Goal: Task Accomplishment & Management: Manage account settings

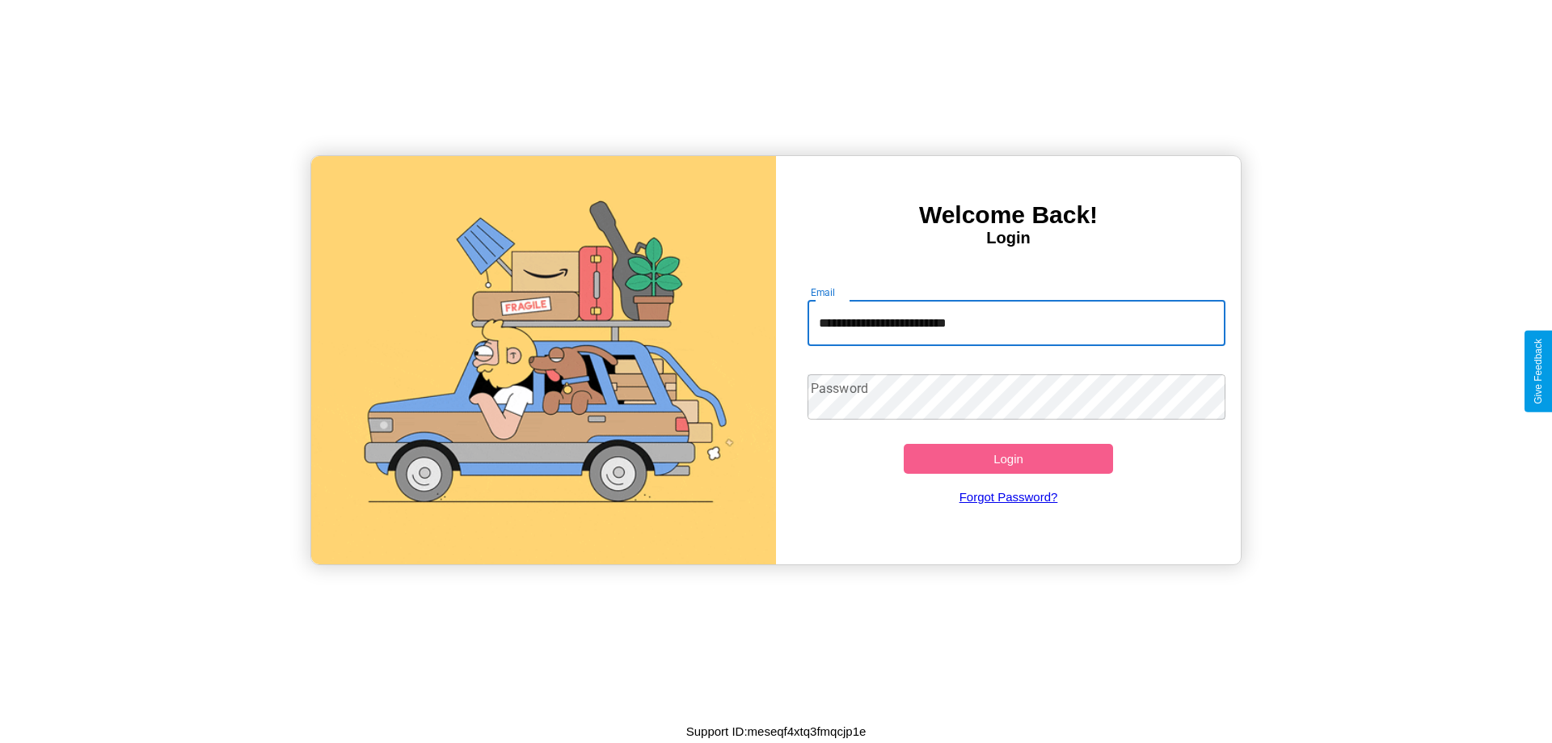
type input "**********"
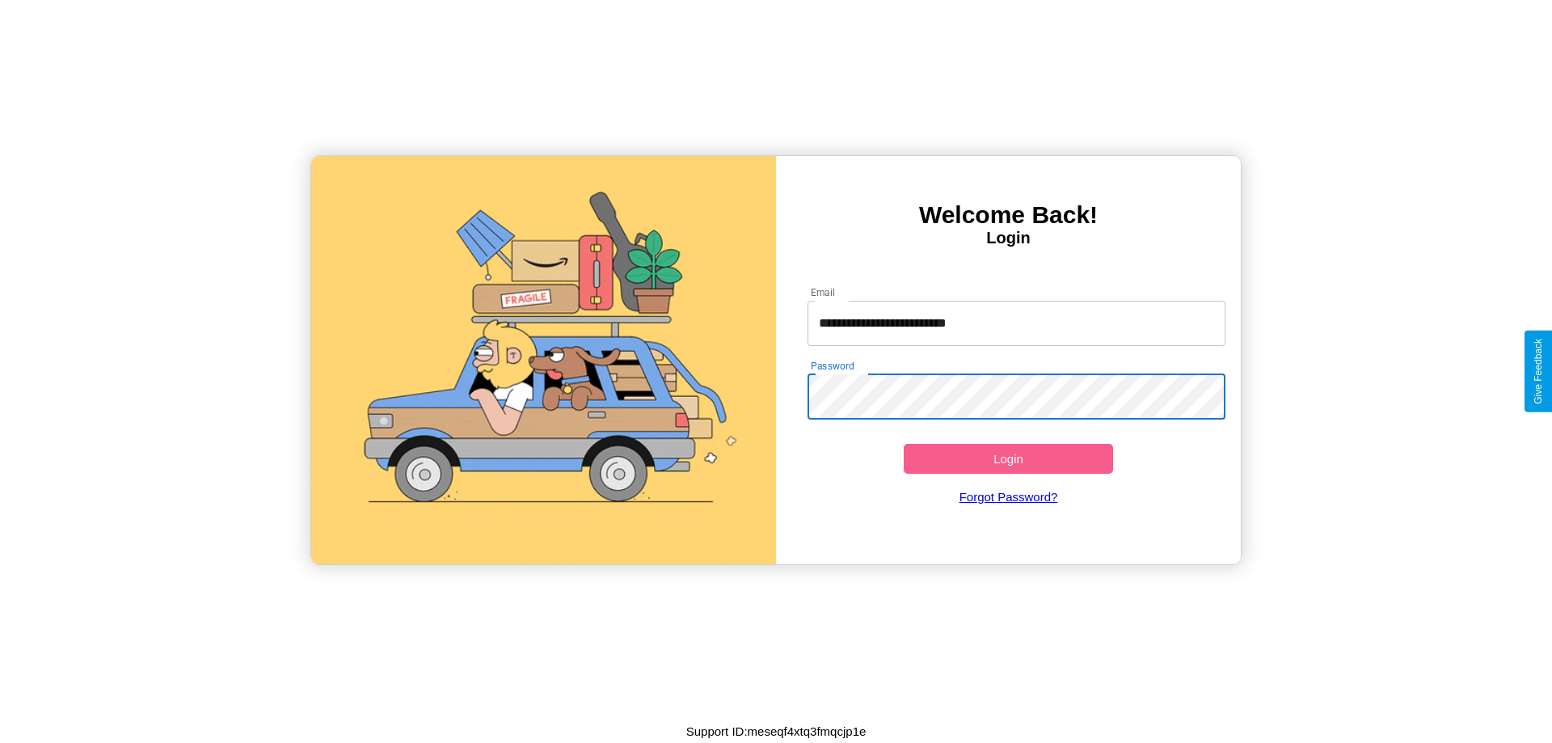
click at [1008, 458] on button "Login" at bounding box center [1008, 459] width 209 height 30
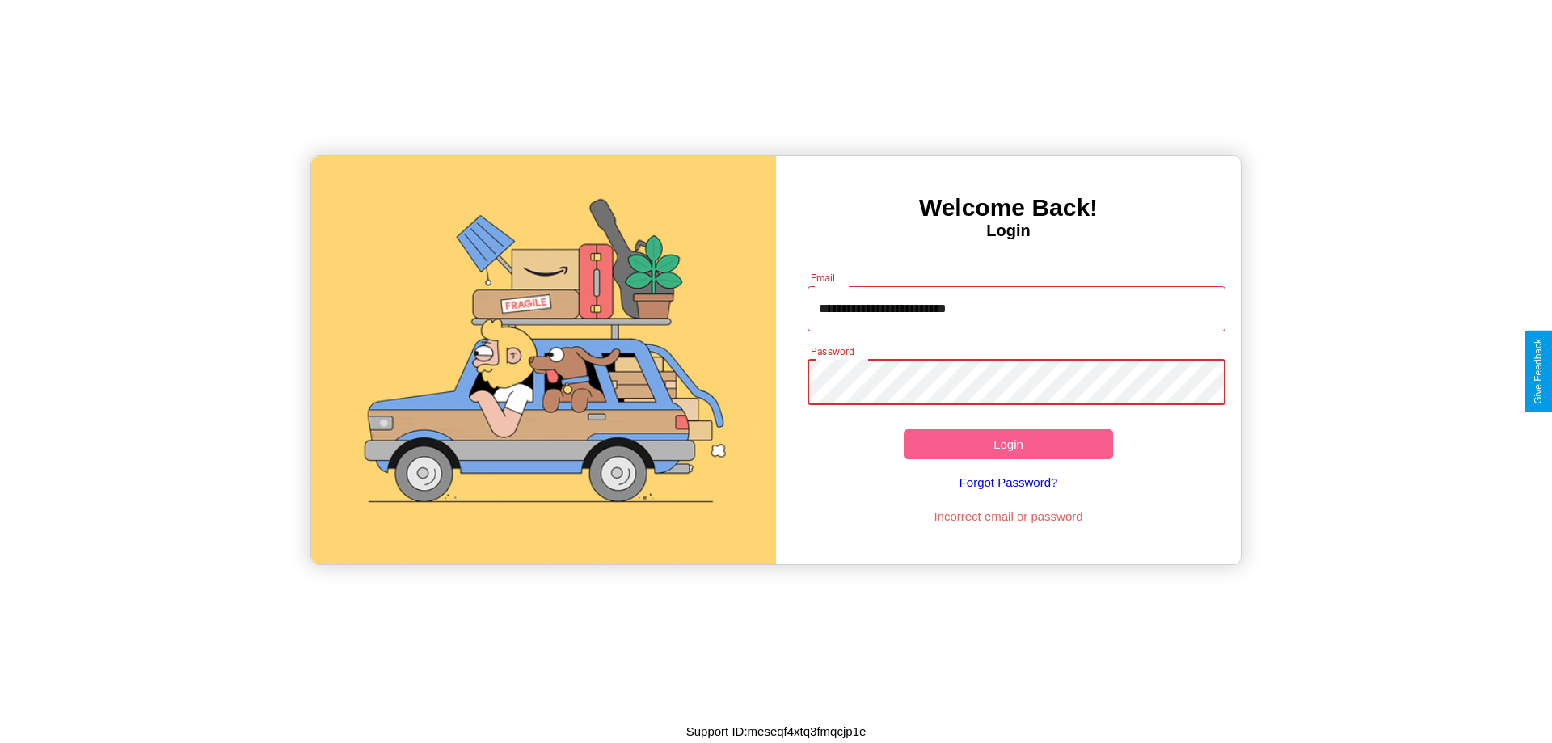
click at [1008, 444] on button "Login" at bounding box center [1008, 444] width 209 height 30
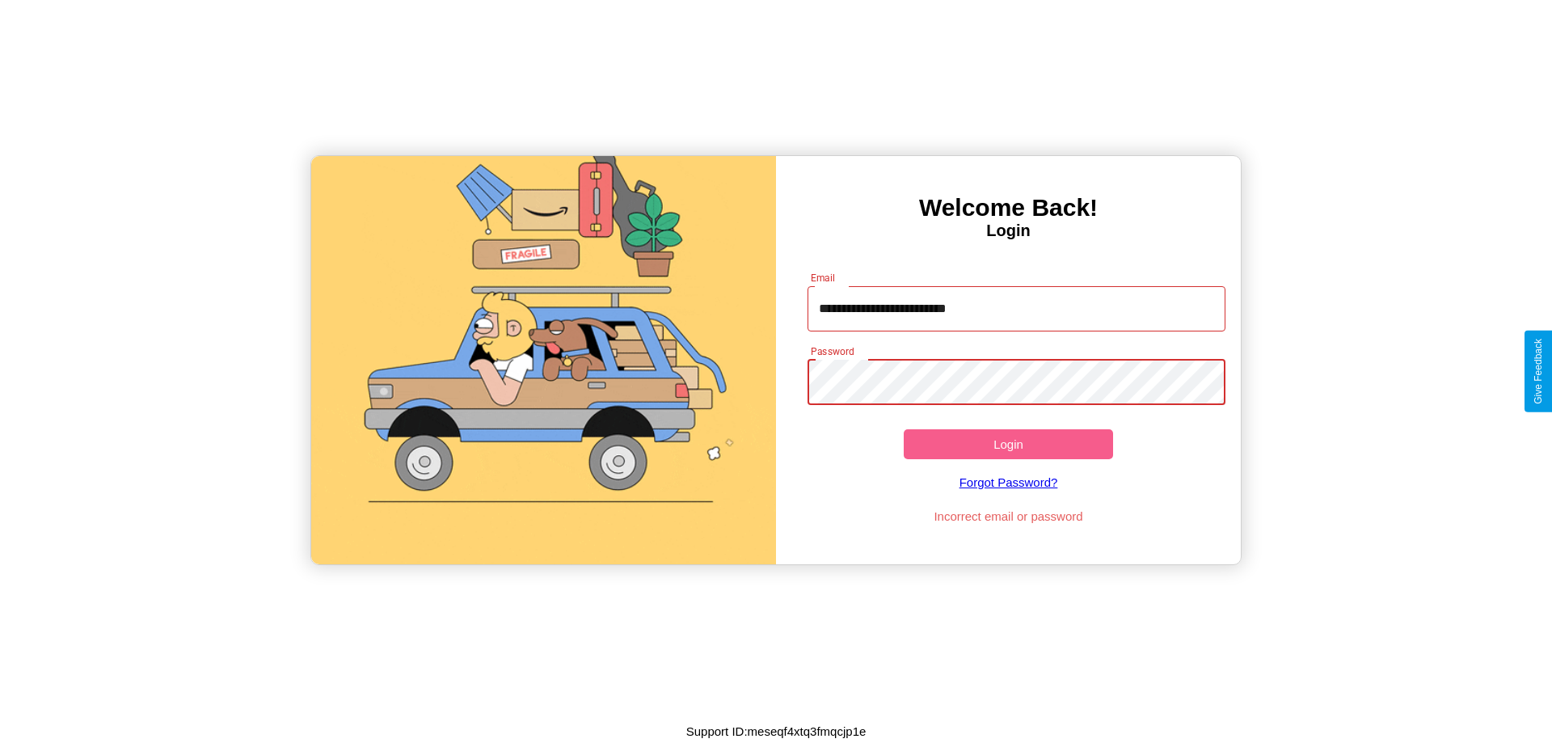
click at [1008, 444] on button "Login" at bounding box center [1008, 444] width 209 height 30
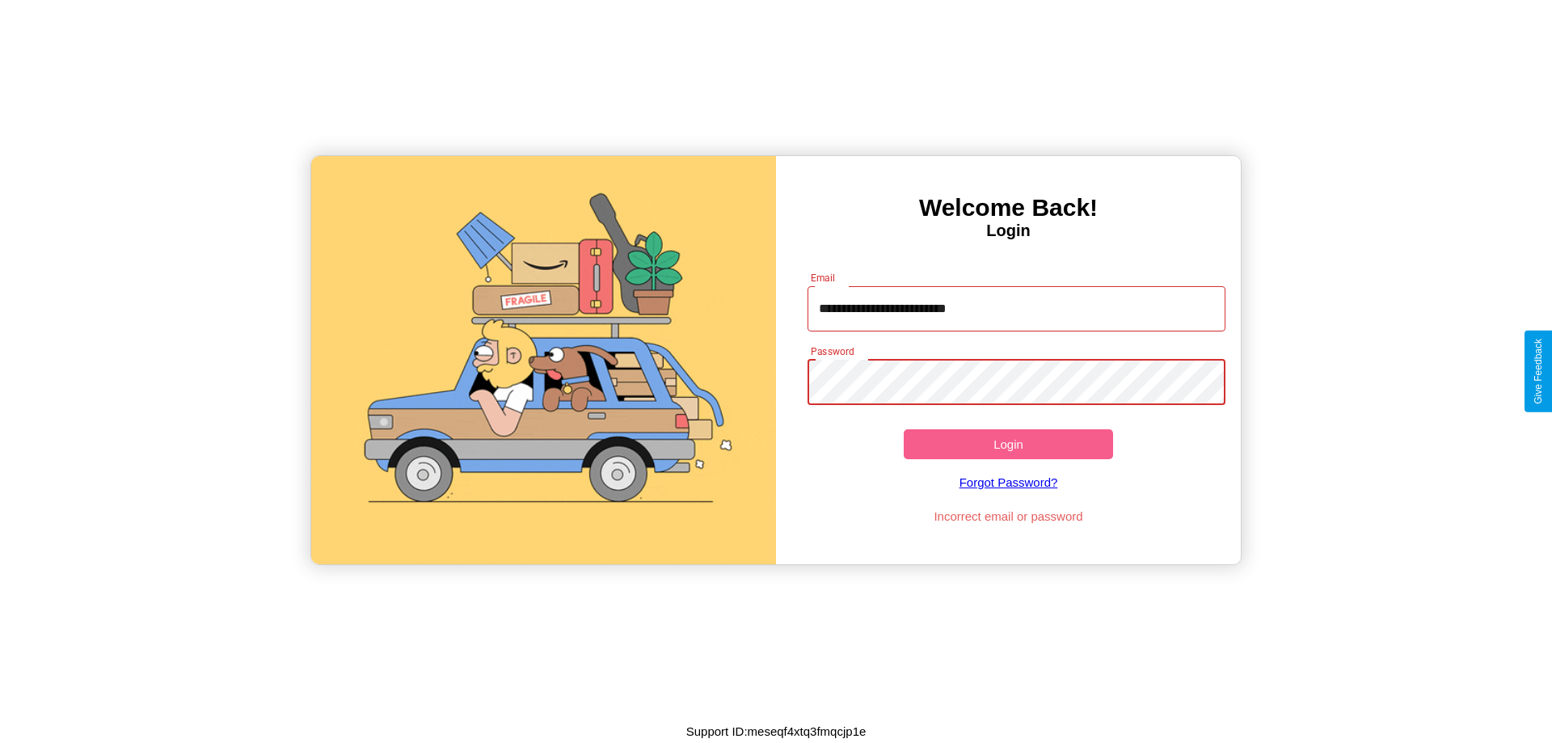
click at [1008, 444] on button "Login" at bounding box center [1008, 444] width 209 height 30
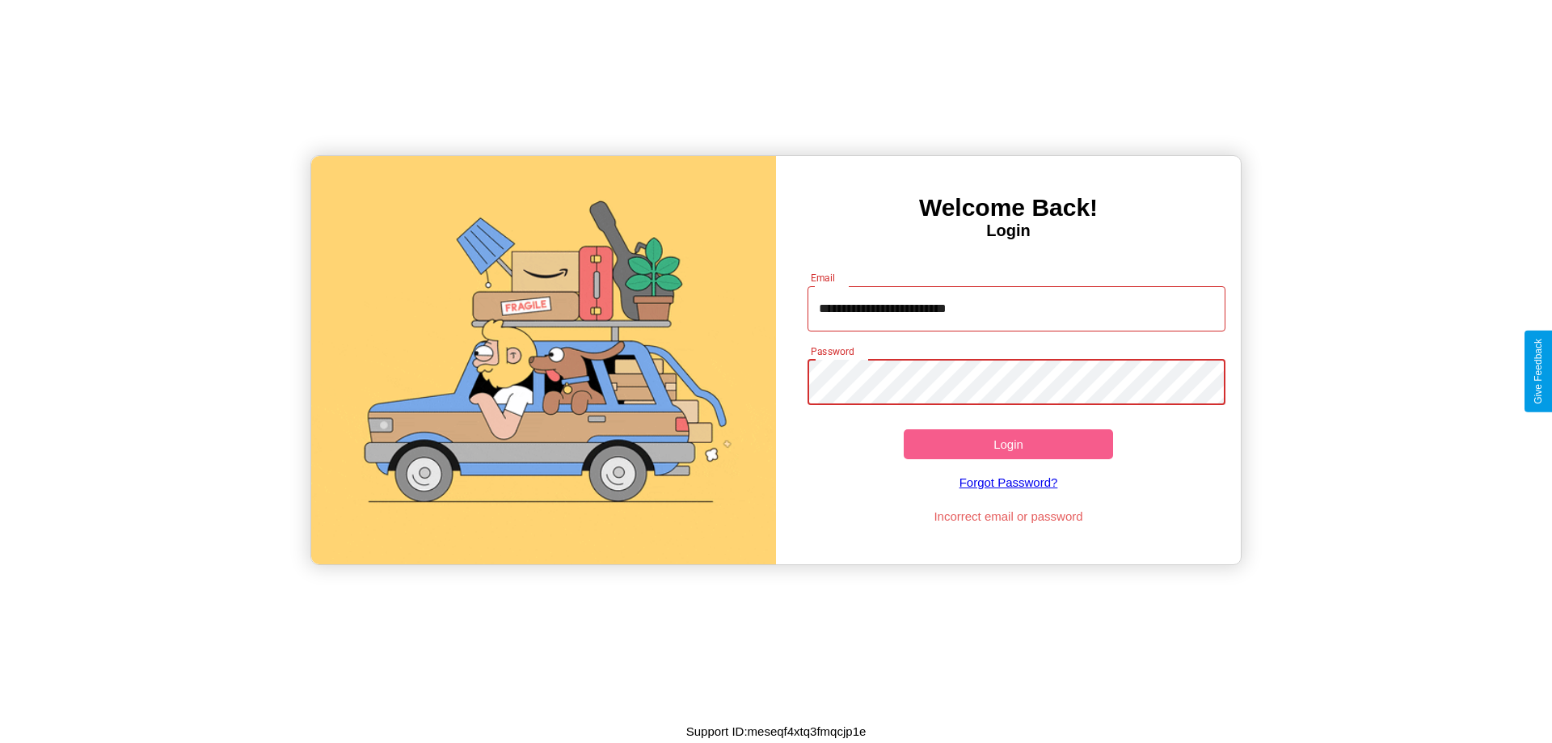
click at [1008, 444] on button "Login" at bounding box center [1008, 444] width 209 height 30
